Goal: Task Accomplishment & Management: Manage account settings

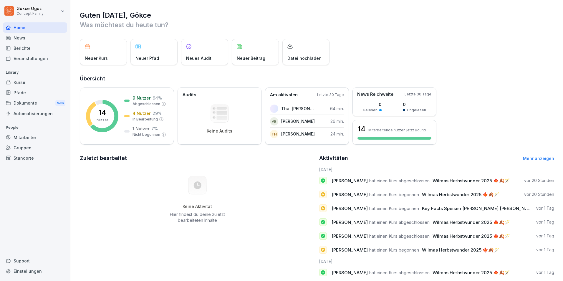
click at [27, 134] on div "Mitarbeiter" at bounding box center [35, 137] width 64 height 10
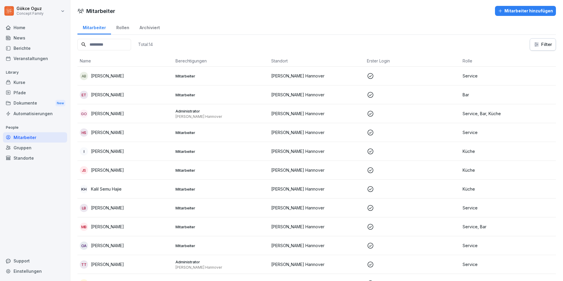
click at [131, 41] on input at bounding box center [104, 44] width 54 height 11
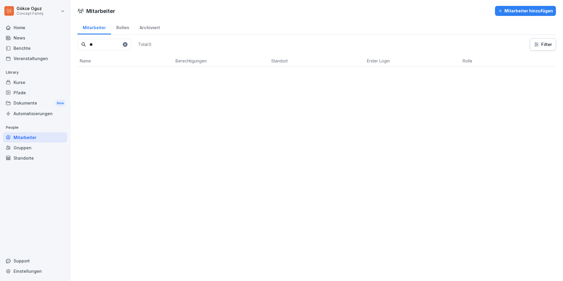
type input "*"
type input "******"
click at [516, 10] on div "Mitarbeiter hinzufügen" at bounding box center [525, 11] width 55 height 6
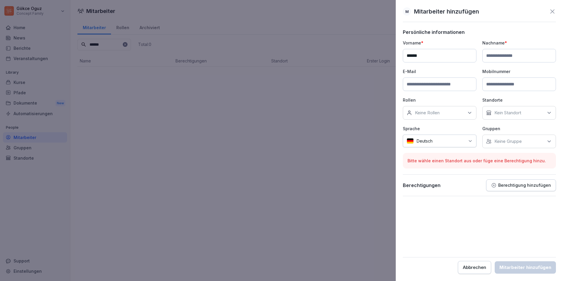
type input "**********"
type input "*****"
click at [520, 188] on button "Berechtigung hinzufügen" at bounding box center [521, 185] width 70 height 12
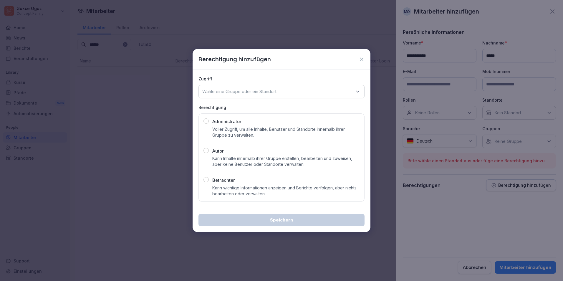
click at [208, 180] on div "button" at bounding box center [205, 179] width 5 height 5
click at [366, 58] on div "Berechtigung hinzufügen" at bounding box center [281, 59] width 178 height 21
click at [363, 59] on icon at bounding box center [361, 59] width 6 height 6
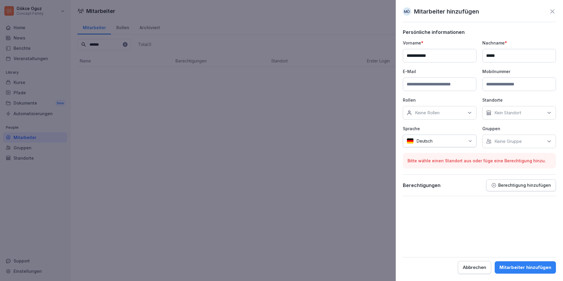
click at [552, 12] on icon at bounding box center [552, 11] width 7 height 7
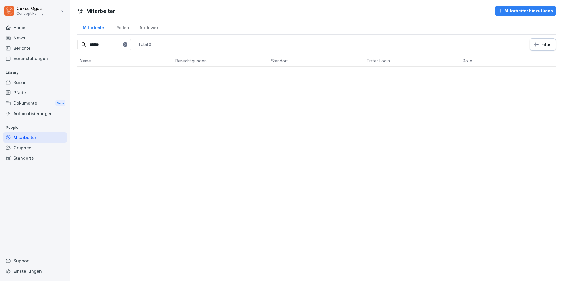
click at [26, 274] on div "Einstellungen" at bounding box center [35, 271] width 64 height 10
select select "**"
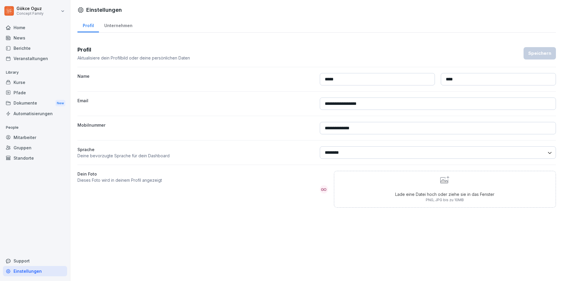
click at [17, 87] on div "Pfade" at bounding box center [35, 92] width 64 height 10
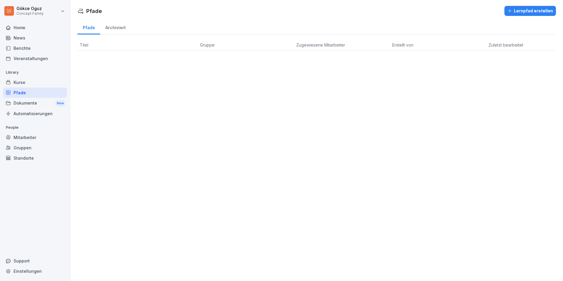
click at [21, 81] on div "Kurse" at bounding box center [35, 82] width 64 height 10
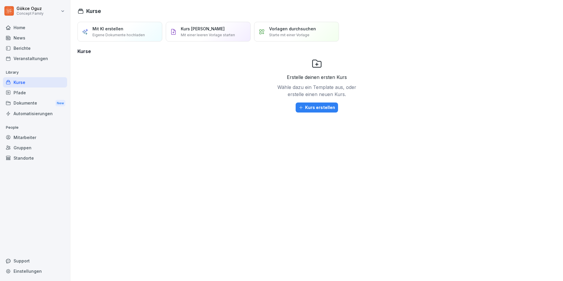
click at [24, 27] on div "Home" at bounding box center [35, 27] width 64 height 10
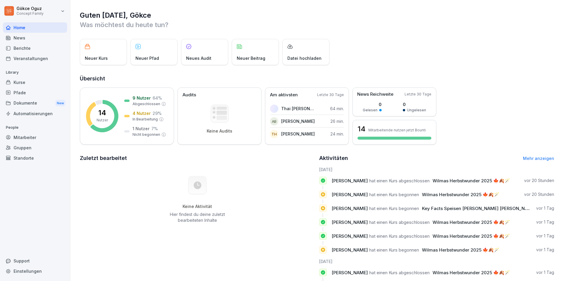
click at [103, 111] on p "14" at bounding box center [102, 112] width 8 height 7
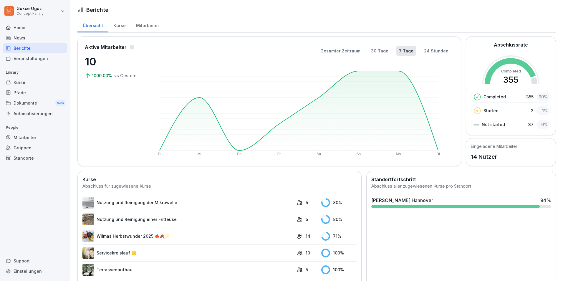
click at [118, 24] on div "Kurse" at bounding box center [119, 24] width 23 height 15
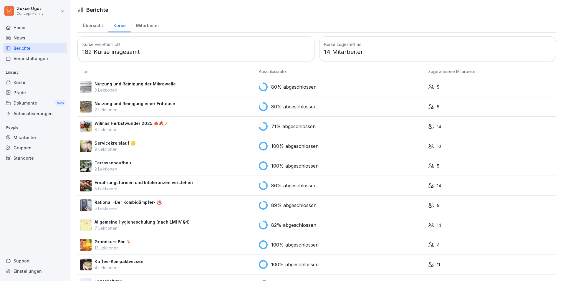
click at [151, 25] on div "Mitarbeiter" at bounding box center [148, 24] width 34 height 15
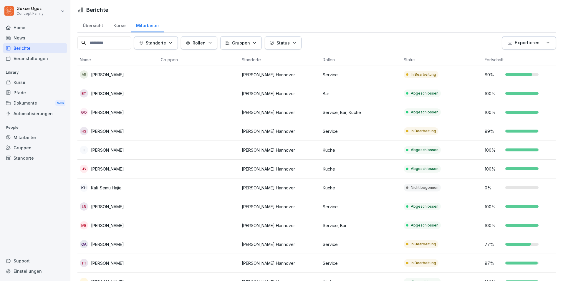
click at [513, 74] on div at bounding box center [518, 74] width 27 height 3
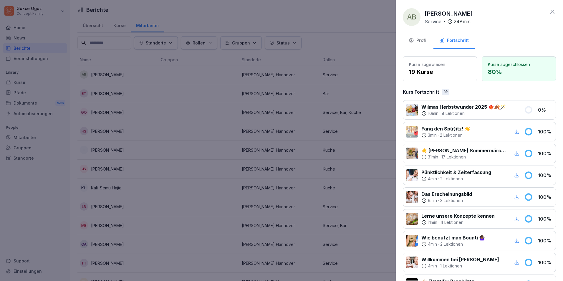
click at [365, 21] on div at bounding box center [281, 140] width 563 height 281
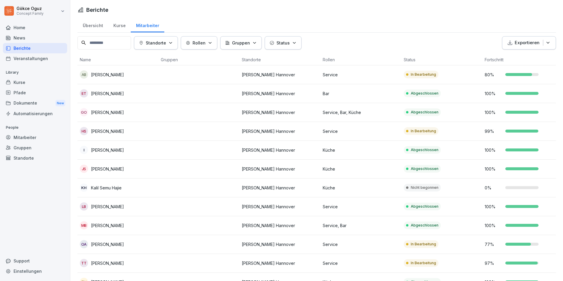
click at [164, 132] on td at bounding box center [198, 131] width 81 height 19
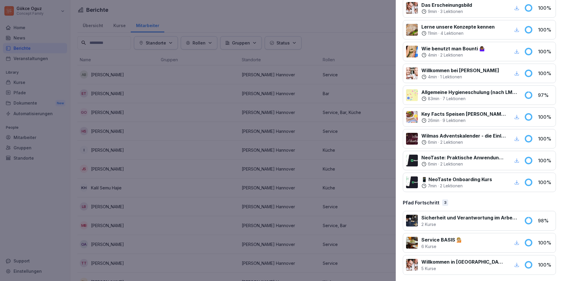
scroll to position [496, 0]
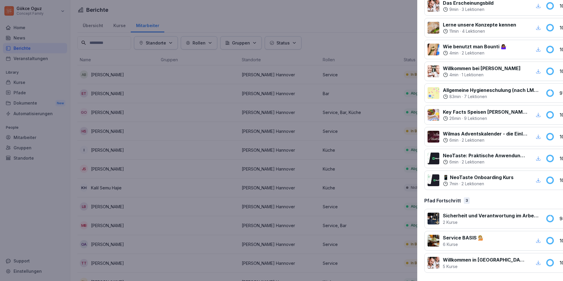
click at [247, 17] on div at bounding box center [281, 140] width 563 height 281
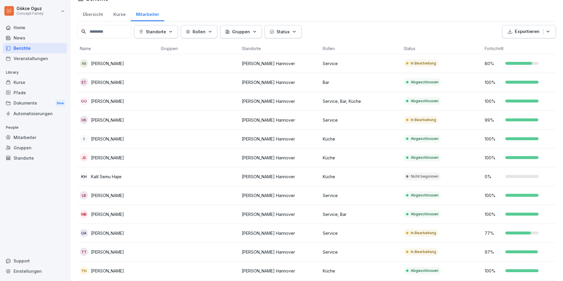
scroll to position [0, 0]
